Goal: Information Seeking & Learning: Learn about a topic

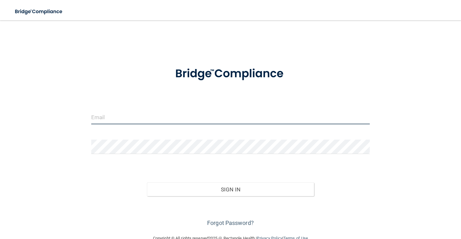
type input "[PERSON_NAME][EMAIL_ADDRESS][DOMAIN_NAME]"
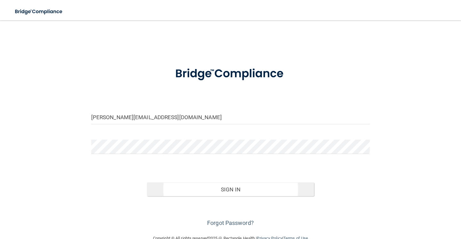
click at [204, 195] on div "Invalid email/password. You don't have permission to access that page. Sign In …" at bounding box center [230, 199] width 288 height 59
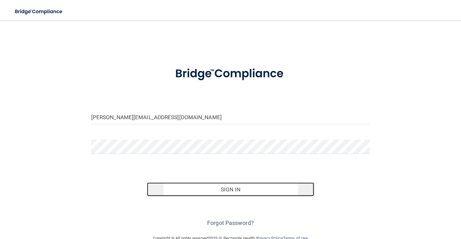
click at [204, 190] on button "Sign In" at bounding box center [230, 190] width 167 height 14
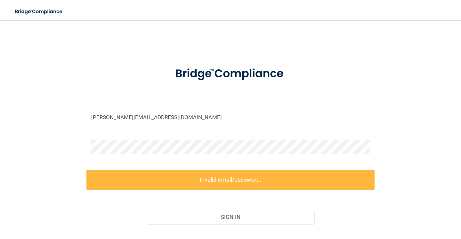
click at [211, 175] on label "Invalid email/password." at bounding box center [230, 180] width 288 height 20
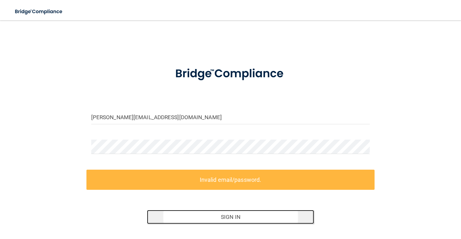
click at [211, 218] on button "Sign In" at bounding box center [230, 217] width 167 height 14
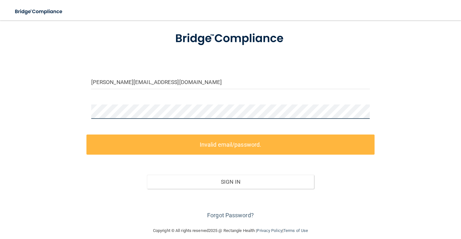
scroll to position [15, 0]
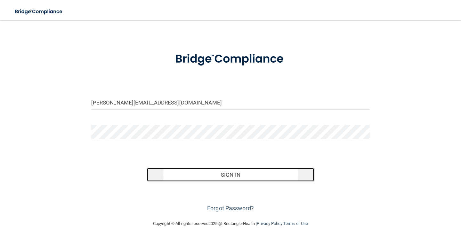
click at [203, 175] on button "Sign In" at bounding box center [230, 175] width 167 height 14
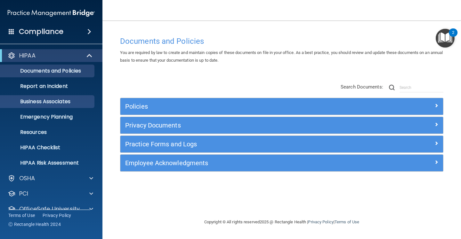
scroll to position [26, 0]
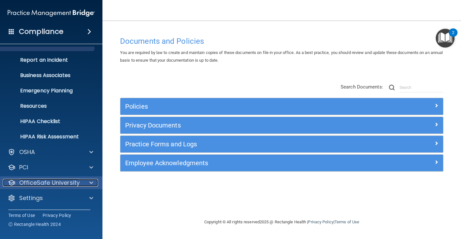
click at [54, 179] on p "OfficeSafe University" at bounding box center [49, 183] width 60 height 8
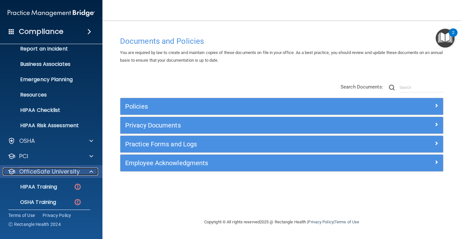
scroll to position [72, 0]
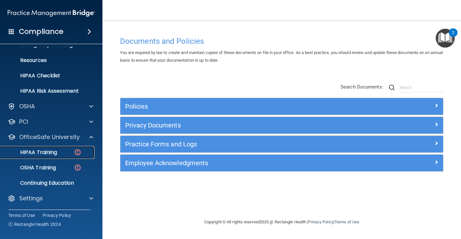
click at [49, 150] on p "HIPAA Training" at bounding box center [30, 152] width 53 height 6
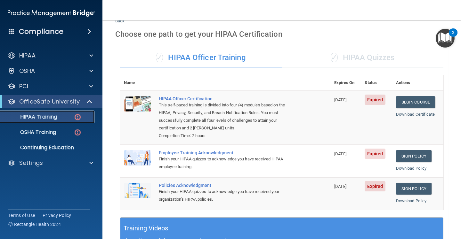
scroll to position [16, 0]
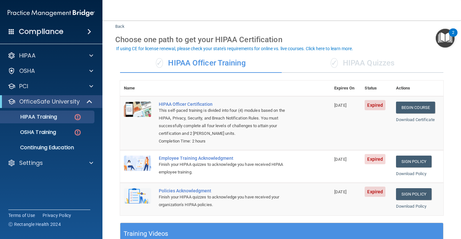
click at [365, 66] on div "✓ HIPAA Quizzes" at bounding box center [363, 63] width 162 height 19
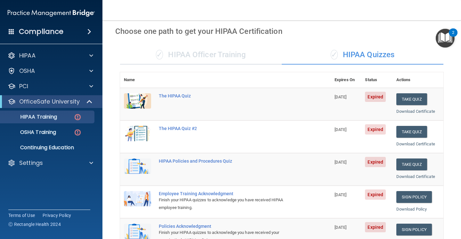
scroll to position [9, 0]
